Goal: Task Accomplishment & Management: Manage account settings

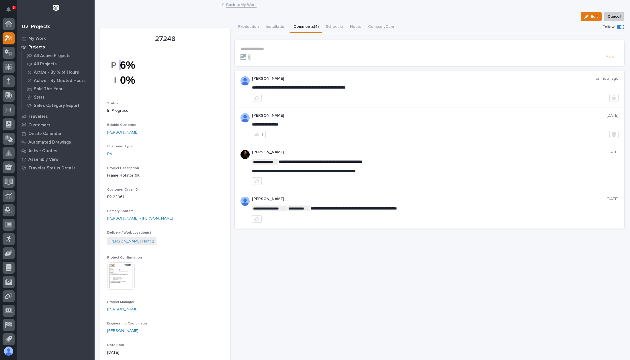
scroll to position [14, 0]
click at [41, 36] on p "My Work" at bounding box center [36, 38] width 17 height 5
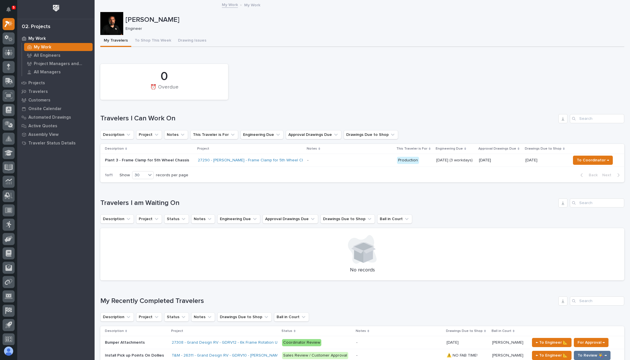
click at [118, 43] on button "My Travelers" at bounding box center [115, 41] width 31 height 12
click at [49, 89] on div "Travelers" at bounding box center [56, 91] width 75 height 8
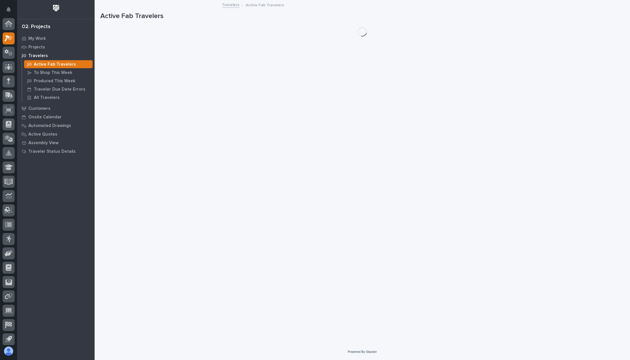
scroll to position [14, 0]
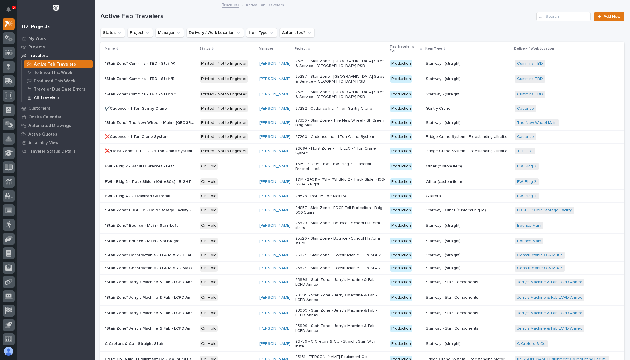
click at [54, 99] on p "All Travelers" at bounding box center [47, 97] width 26 height 5
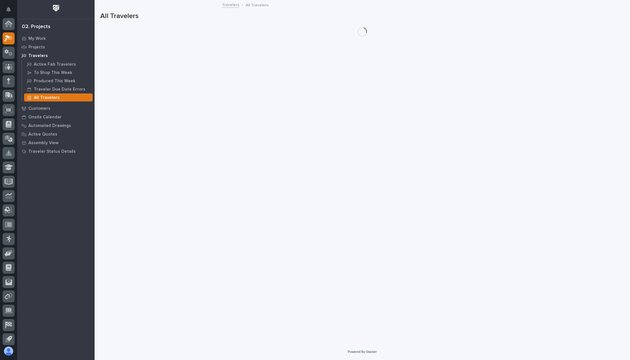
scroll to position [14, 0]
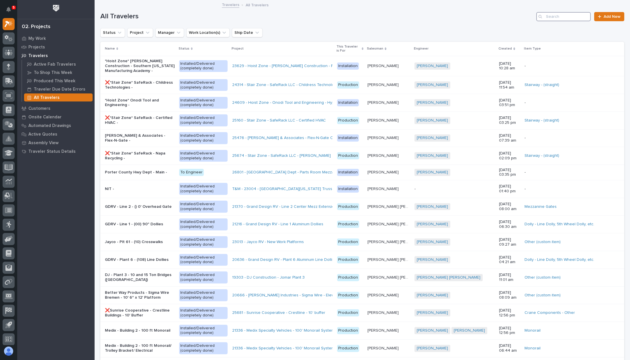
click at [569, 20] on input "Search" at bounding box center [564, 16] width 54 height 9
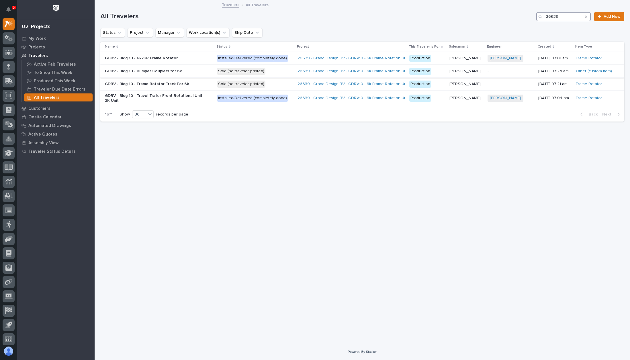
type input "26639"
click at [202, 70] on p "GDRV - Bldg 10 - Bumper Couplers for 6k" at bounding box center [155, 71] width 100 height 5
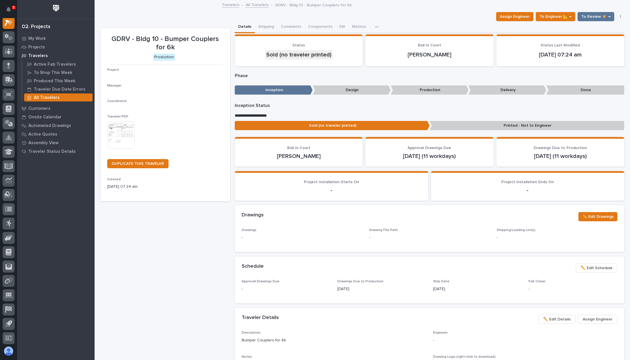
scroll to position [14, 0]
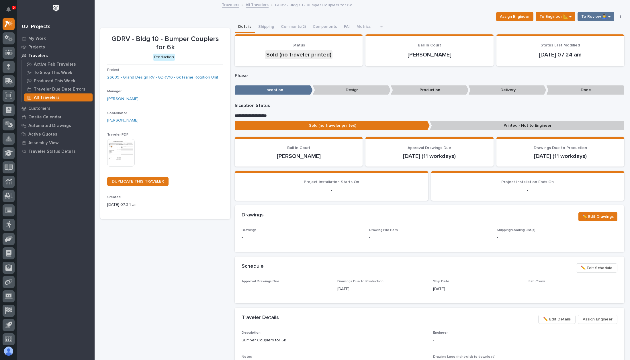
click at [127, 151] on img at bounding box center [121, 153] width 28 height 28
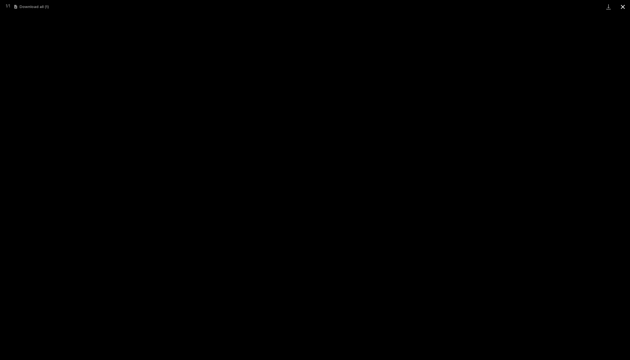
click at [627, 4] on button "Close gallery" at bounding box center [623, 6] width 14 height 13
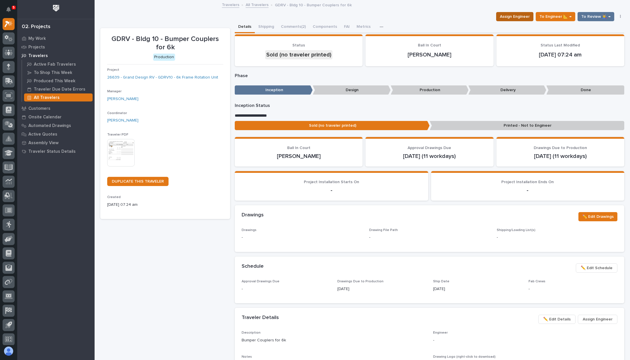
click at [500, 18] on span "Assign Engineer" at bounding box center [515, 16] width 30 height 7
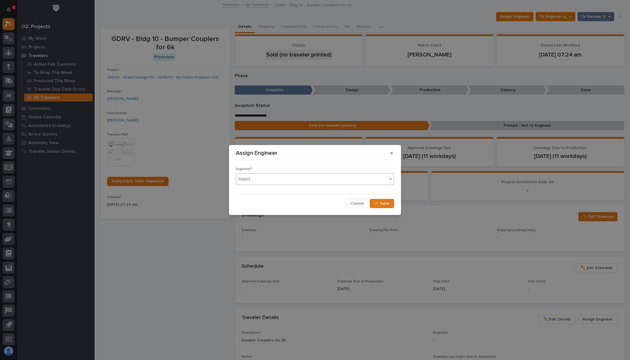
click at [315, 179] on div "Select..." at bounding box center [311, 179] width 151 height 9
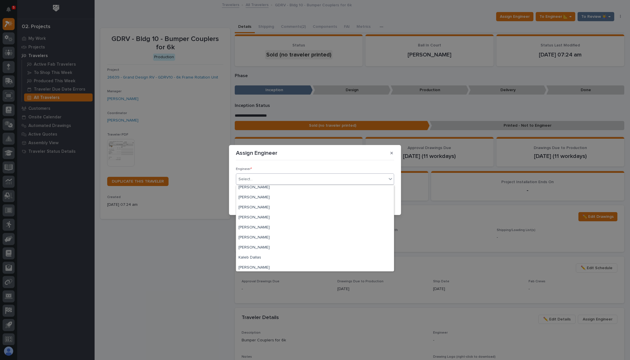
scroll to position [114, 0]
click at [276, 186] on div "[PERSON_NAME]" at bounding box center [315, 187] width 158 height 10
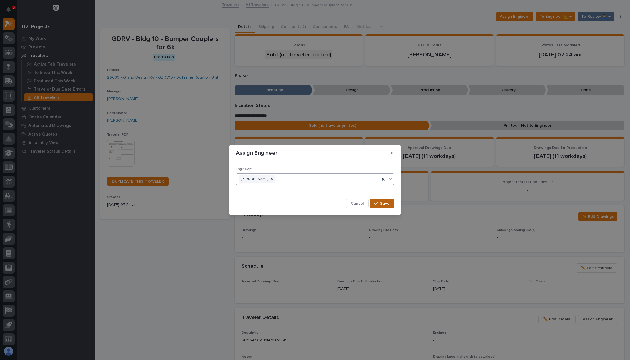
click at [372, 200] on button "Save" at bounding box center [382, 203] width 24 height 9
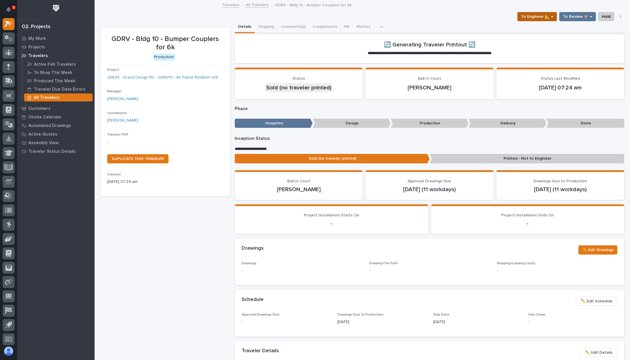
click at [537, 16] on span "To Engineer 📐 →" at bounding box center [537, 16] width 32 height 7
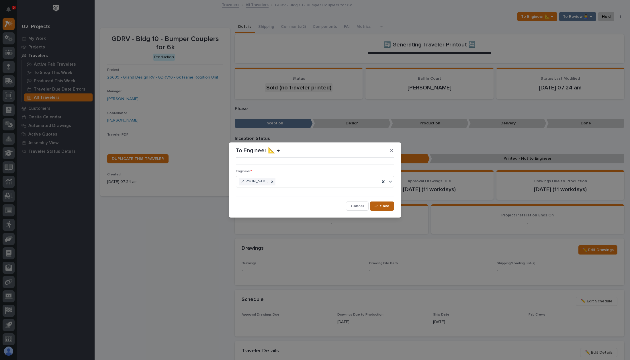
click at [376, 205] on icon "button" at bounding box center [376, 206] width 3 height 4
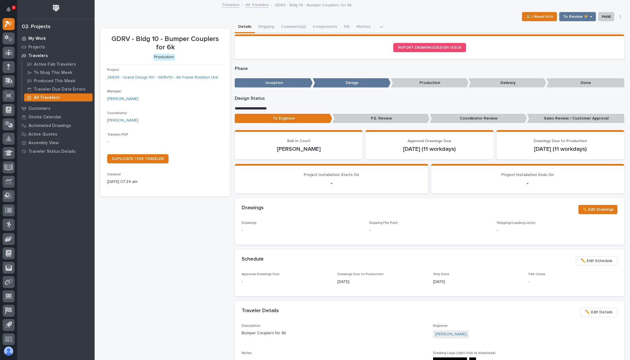
click at [38, 39] on p "My Work" at bounding box center [36, 38] width 17 height 5
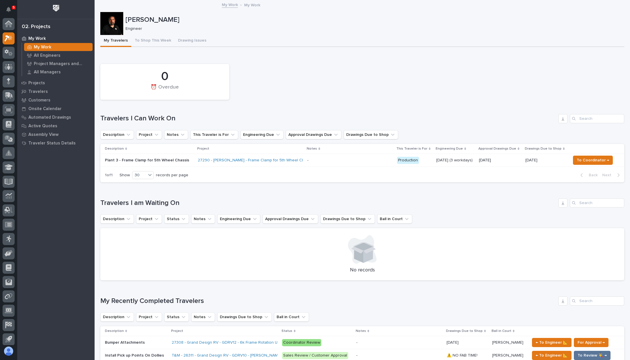
scroll to position [14, 0]
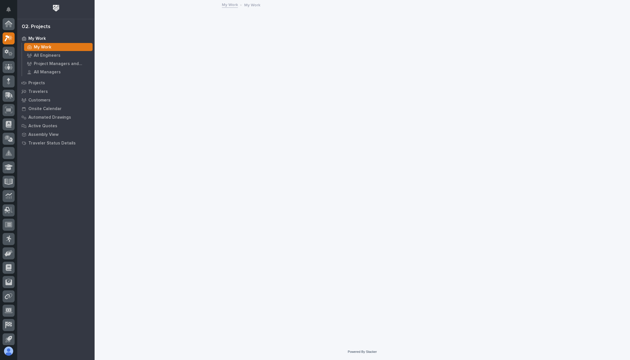
scroll to position [14, 0]
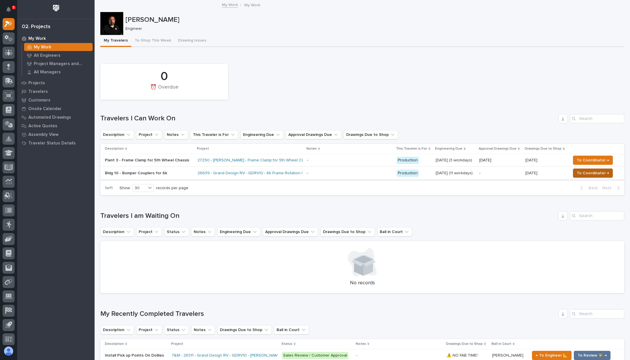
click at [585, 172] on span "To Coordinator →" at bounding box center [593, 173] width 32 height 7
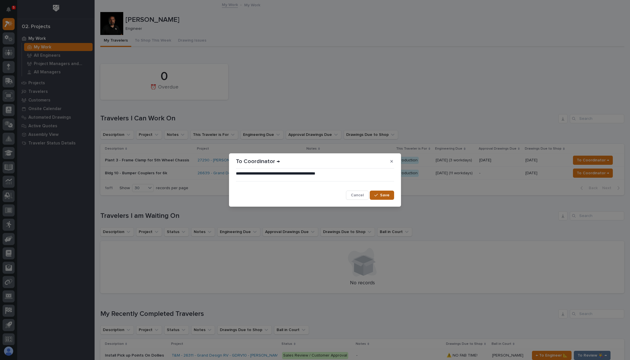
click at [389, 191] on button "Save" at bounding box center [382, 195] width 24 height 9
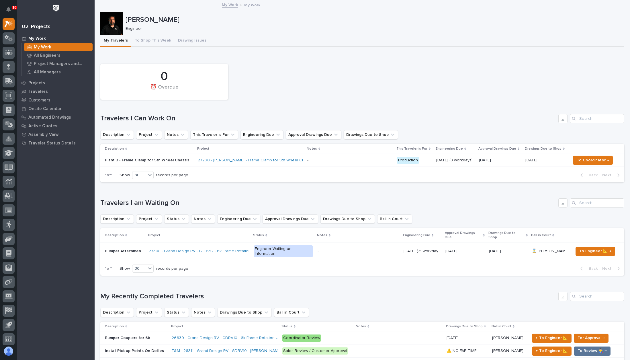
click at [314, 293] on div "My Recently Completed Travelers Description Project Status Notes Drawings Due t…" at bounding box center [362, 332] width 524 height 81
